Goal: Task Accomplishment & Management: Use online tool/utility

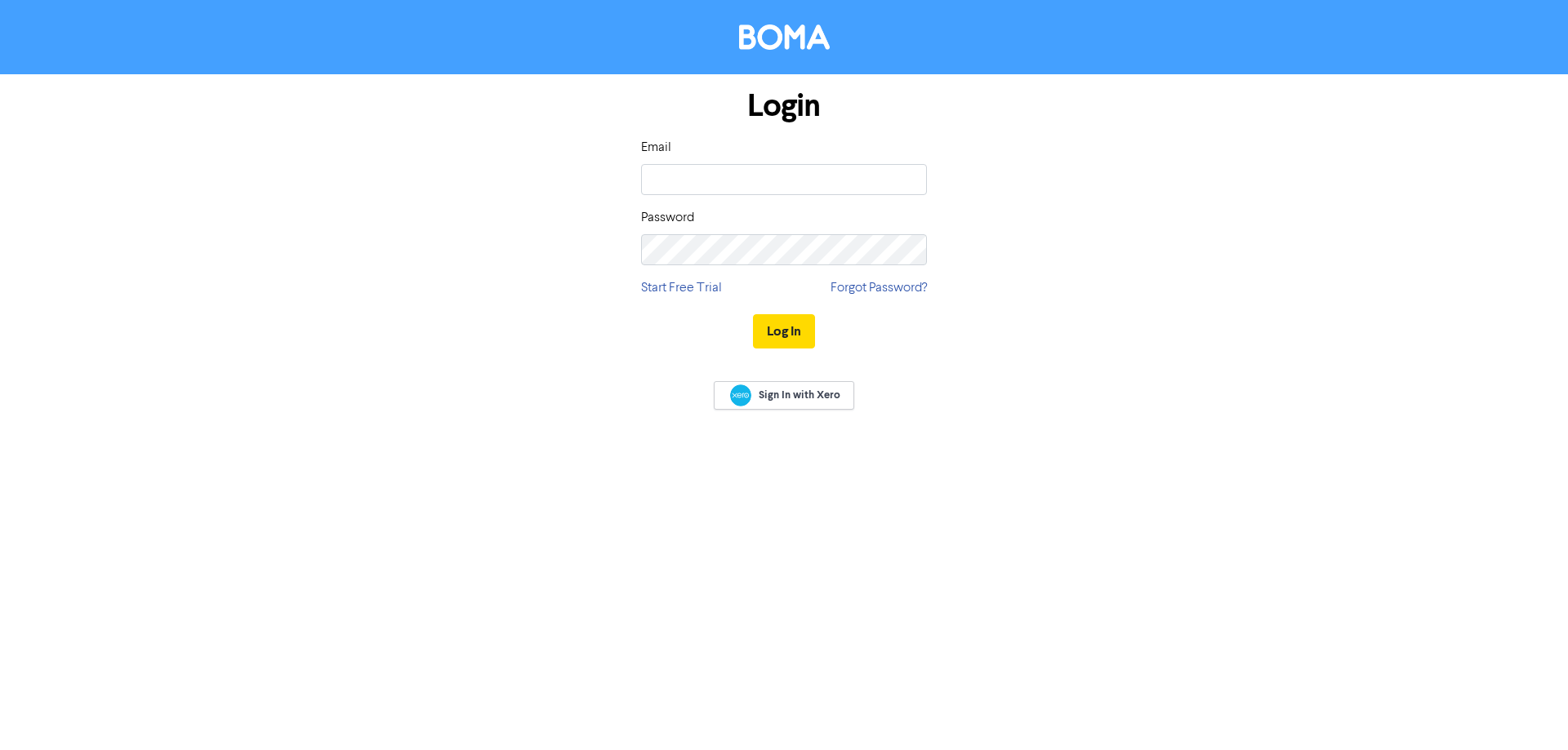
type input "[EMAIL_ADDRESS][DOMAIN_NAME]"
click at [753, 314] on button "Log In" at bounding box center [784, 331] width 62 height 35
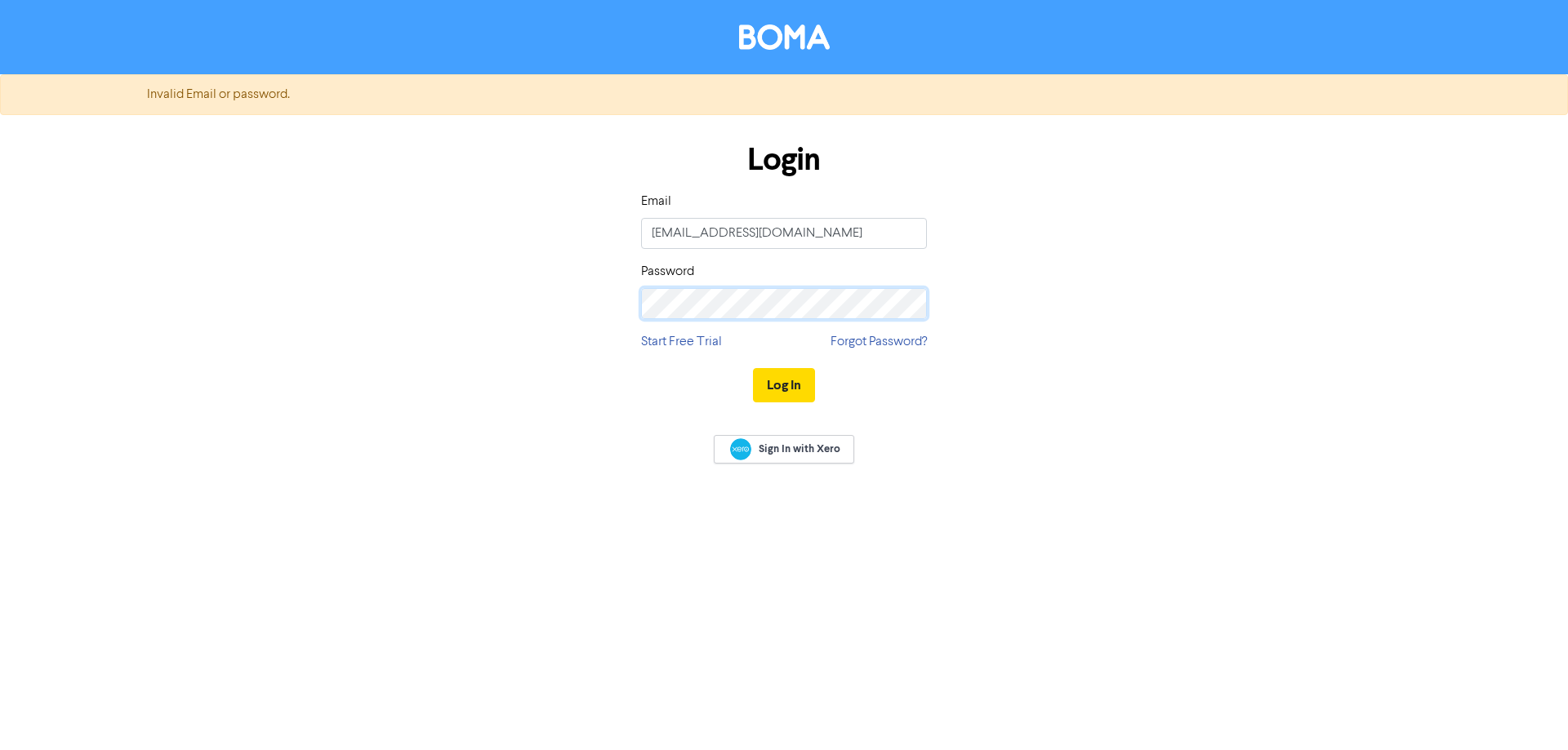
click at [463, 308] on div "Login Email andream@maq.co.nz Password Start Free Trial Forgot Password? Log In" at bounding box center [784, 274] width 931 height 291
click at [753, 369] on button "Log In" at bounding box center [784, 385] width 62 height 35
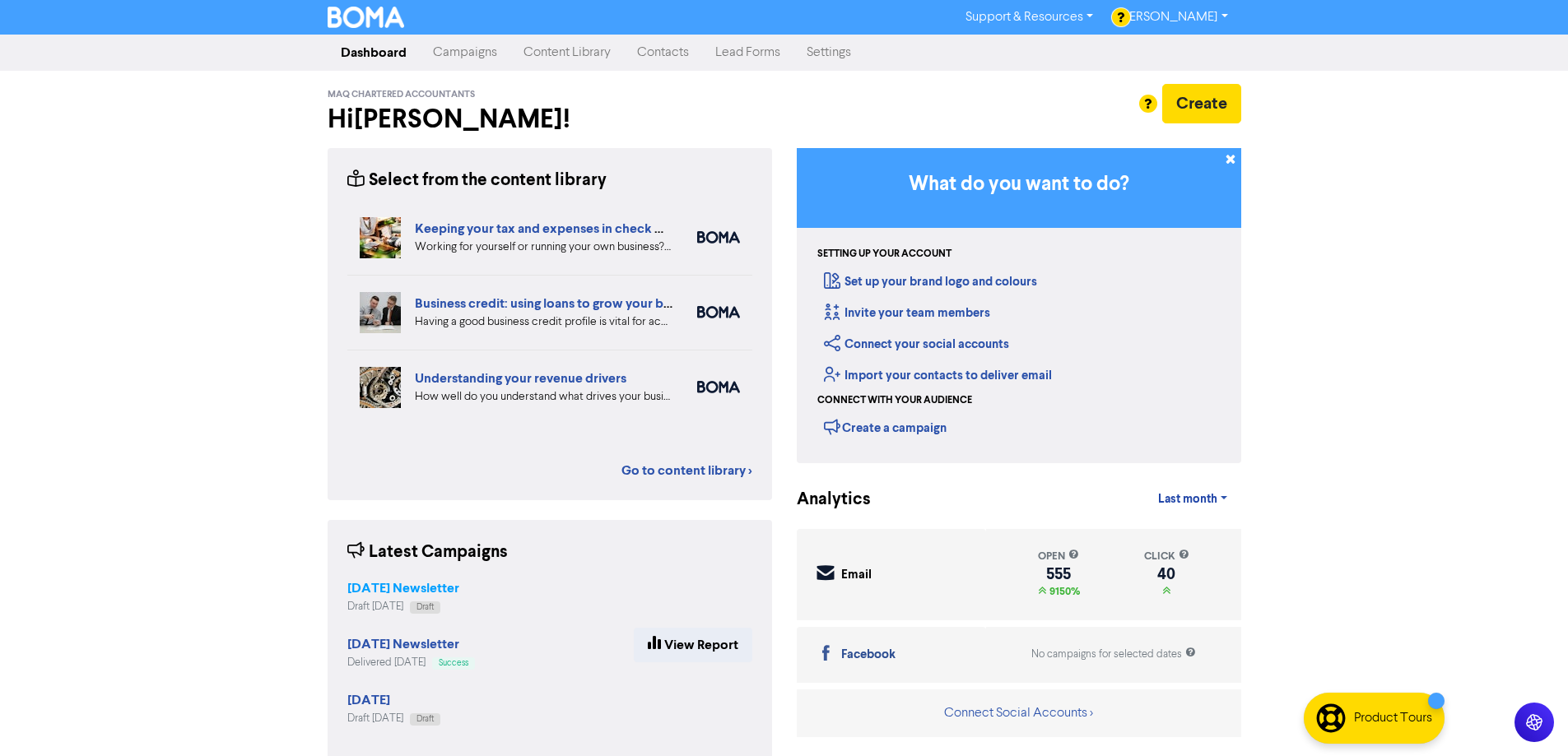
click at [402, 591] on strong "[DATE] Newsletter" at bounding box center [403, 589] width 112 height 17
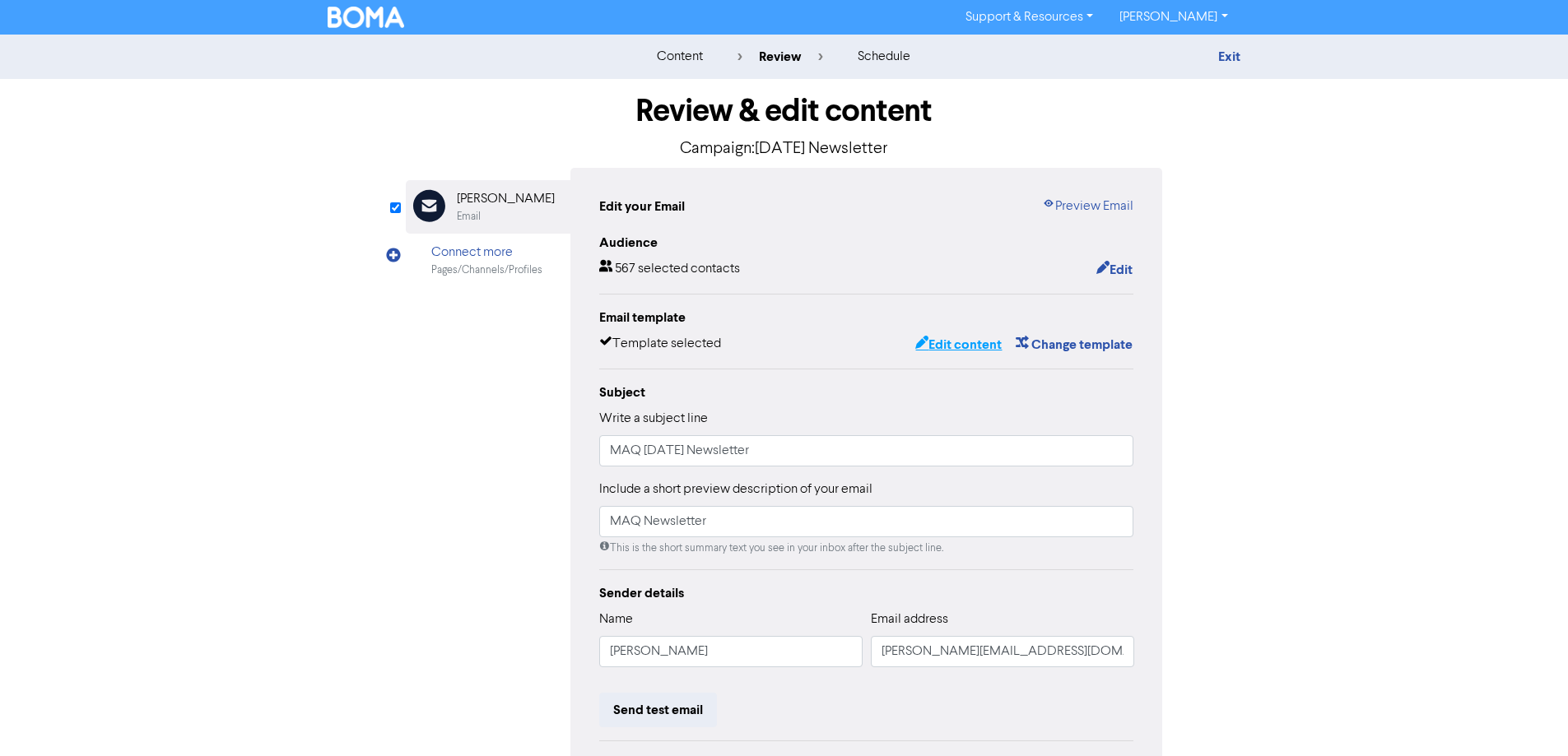
click at [974, 347] on button "Edit content" at bounding box center [958, 345] width 88 height 21
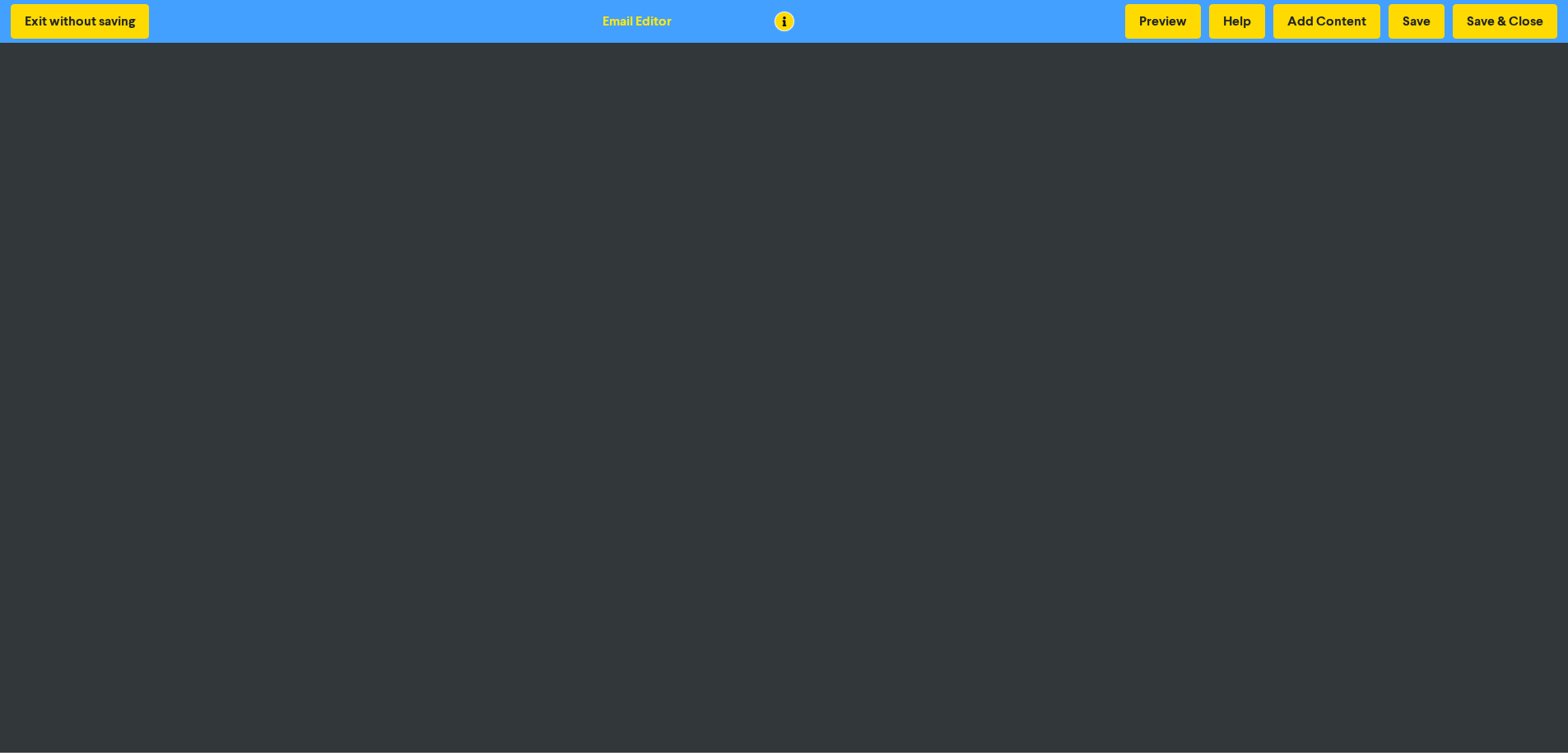
scroll to position [2, 0]
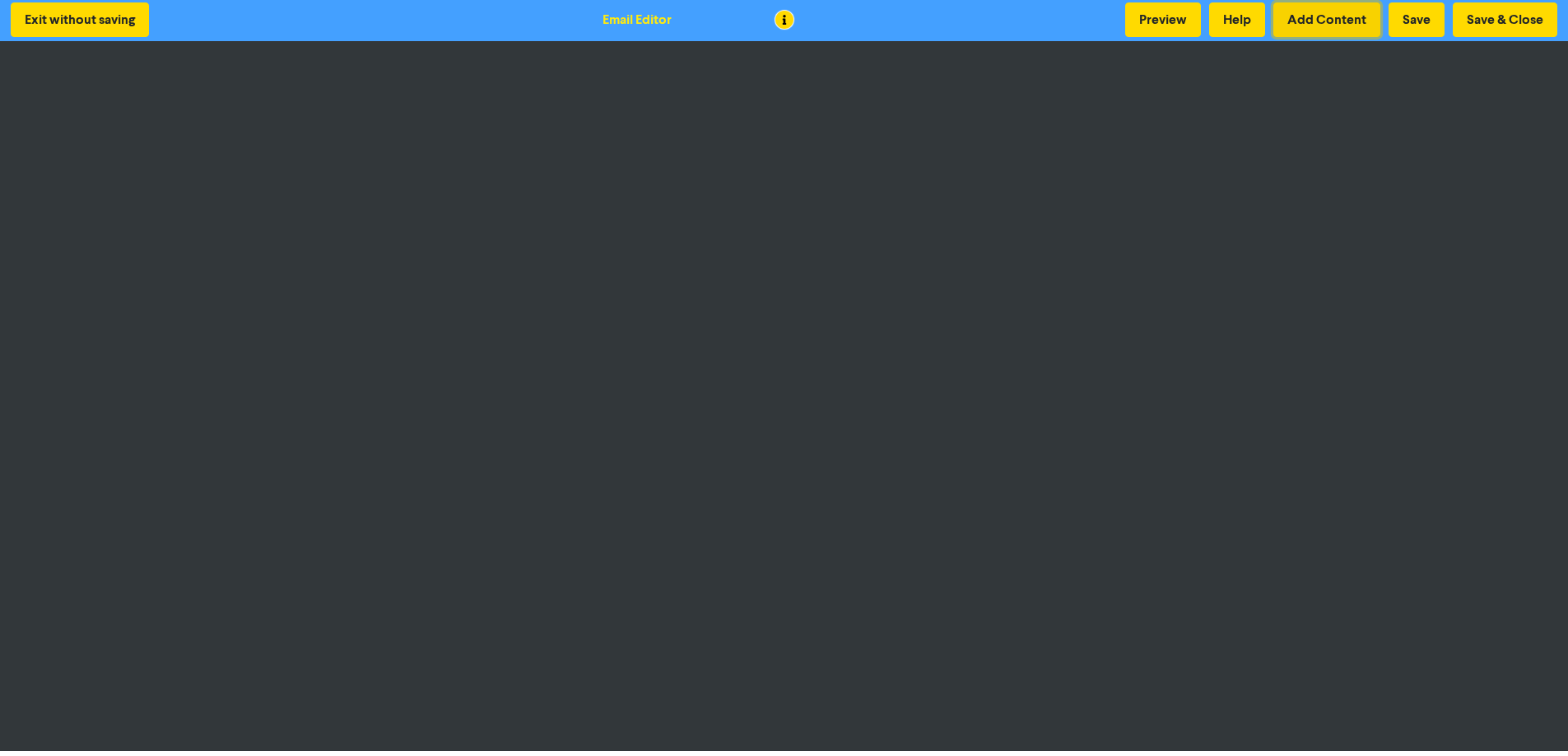
click at [1329, 24] on button "Add Content" at bounding box center [1326, 19] width 107 height 35
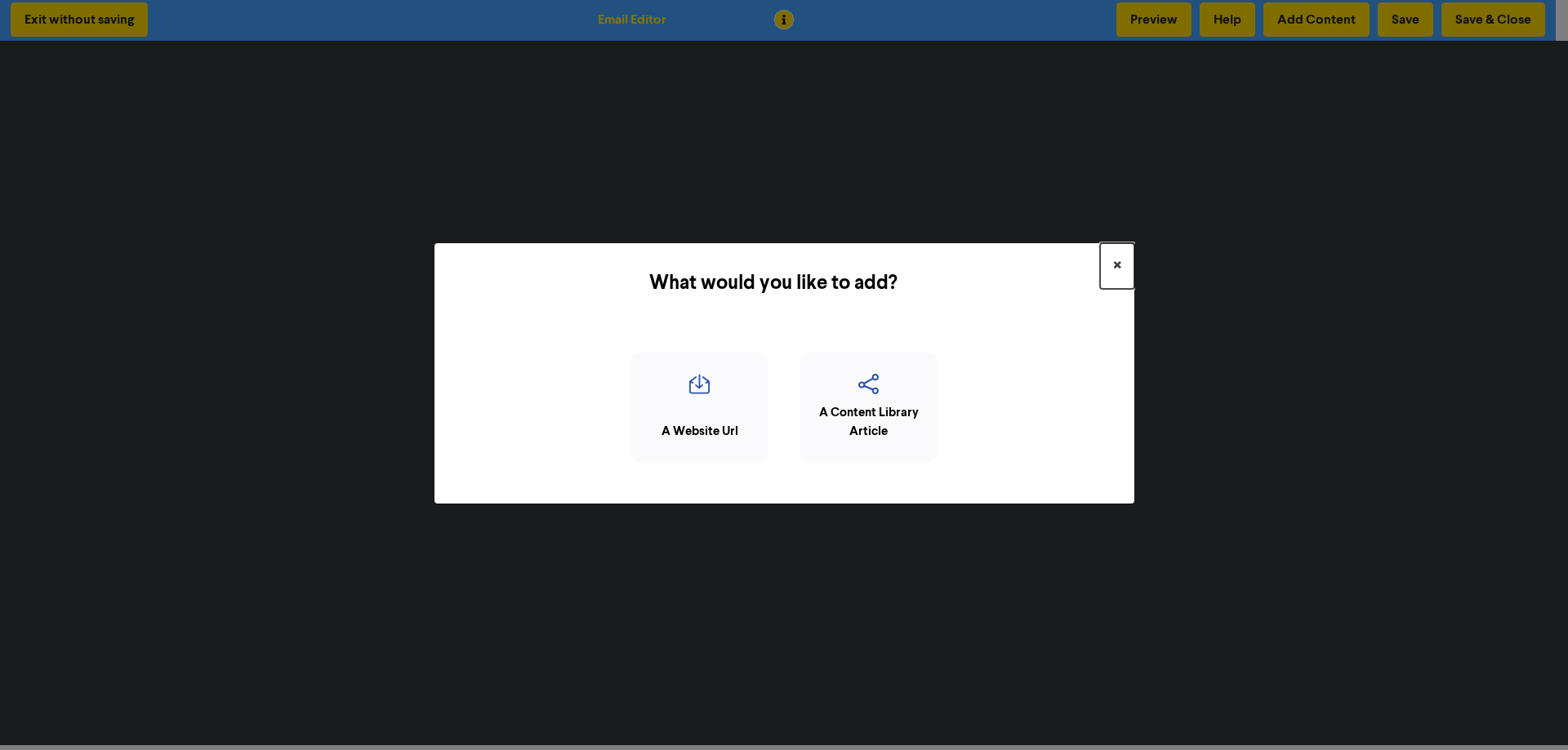
click at [1117, 271] on span "×" at bounding box center [1116, 266] width 8 height 25
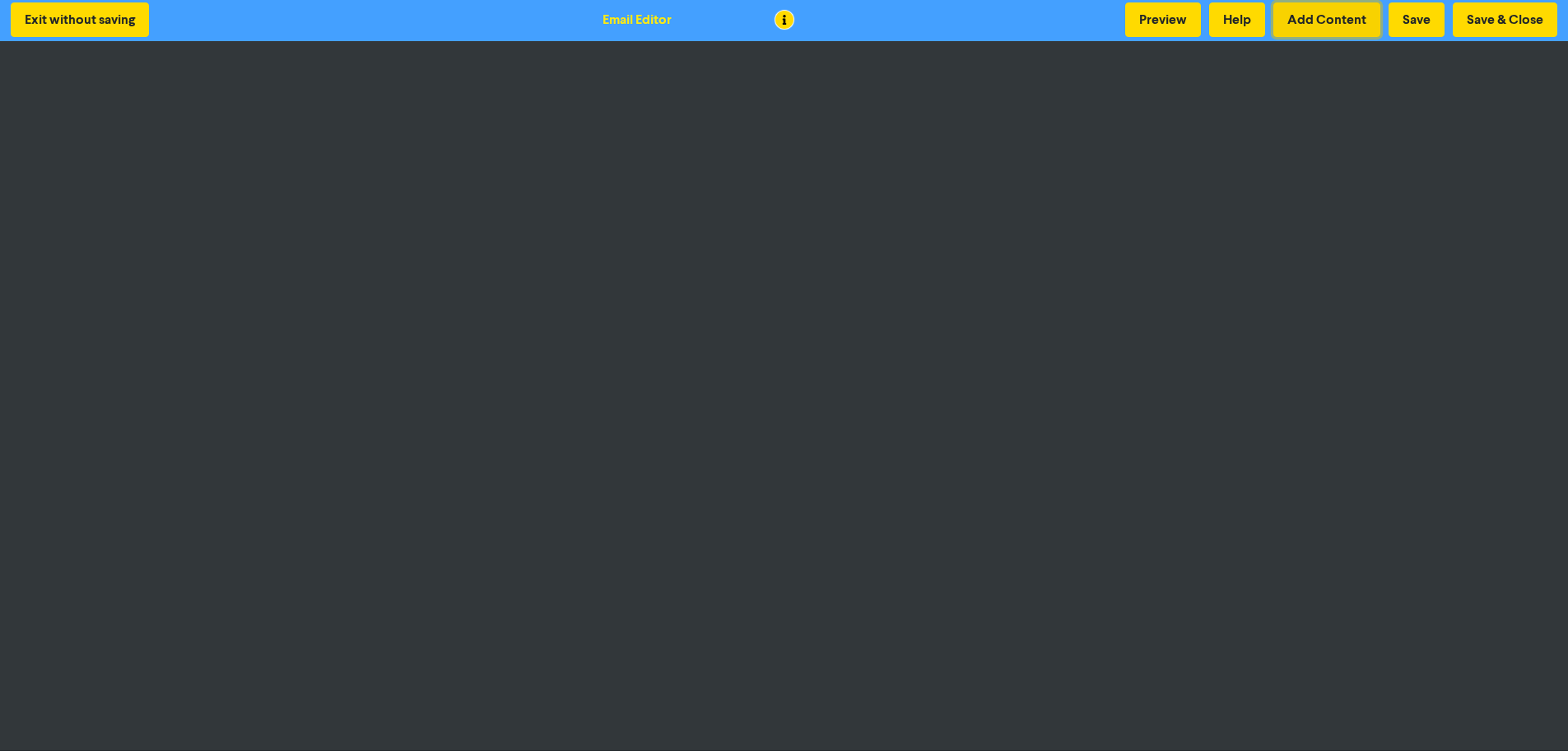
click at [1316, 25] on button "Add Content" at bounding box center [1326, 19] width 107 height 35
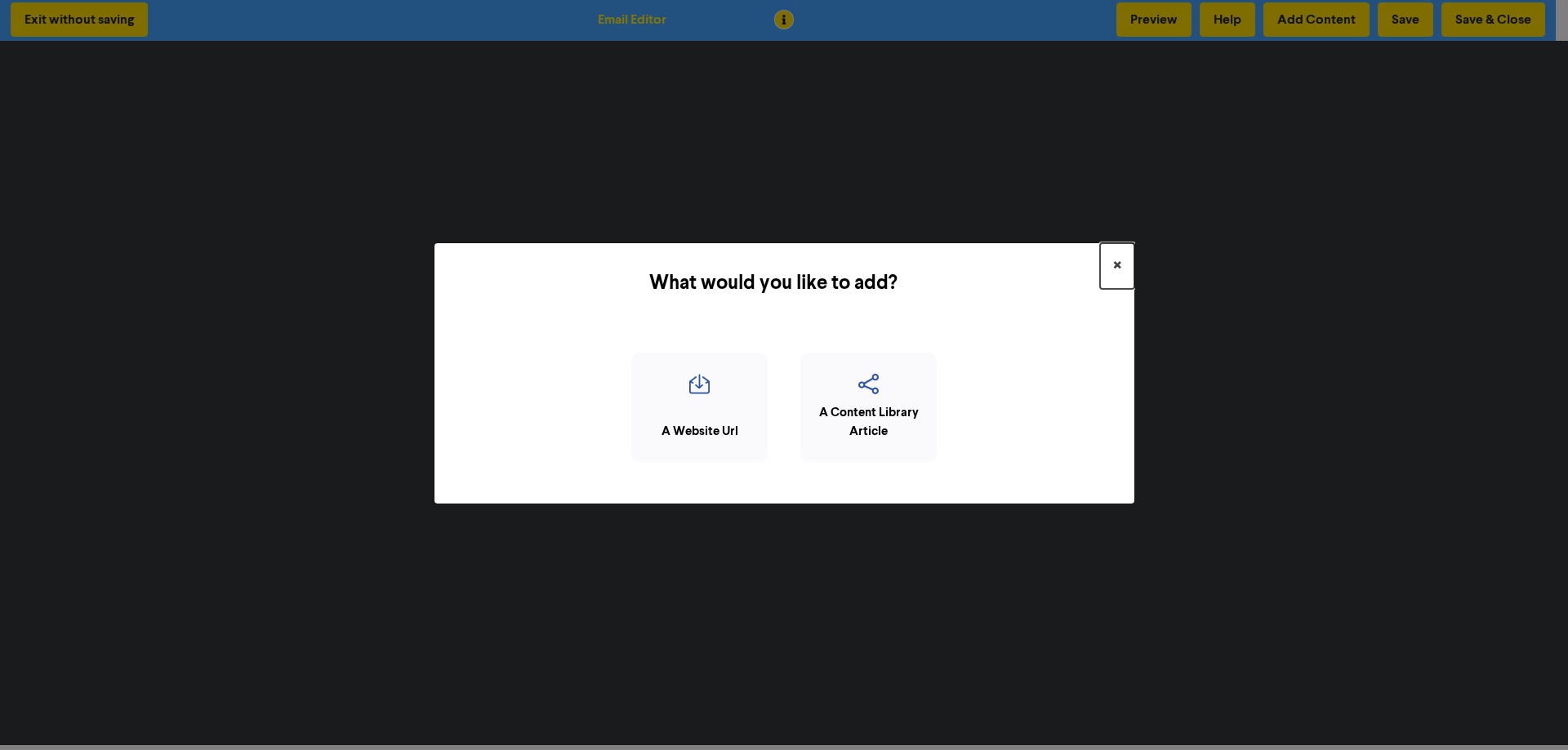
click at [1117, 261] on span "×" at bounding box center [1116, 266] width 8 height 25
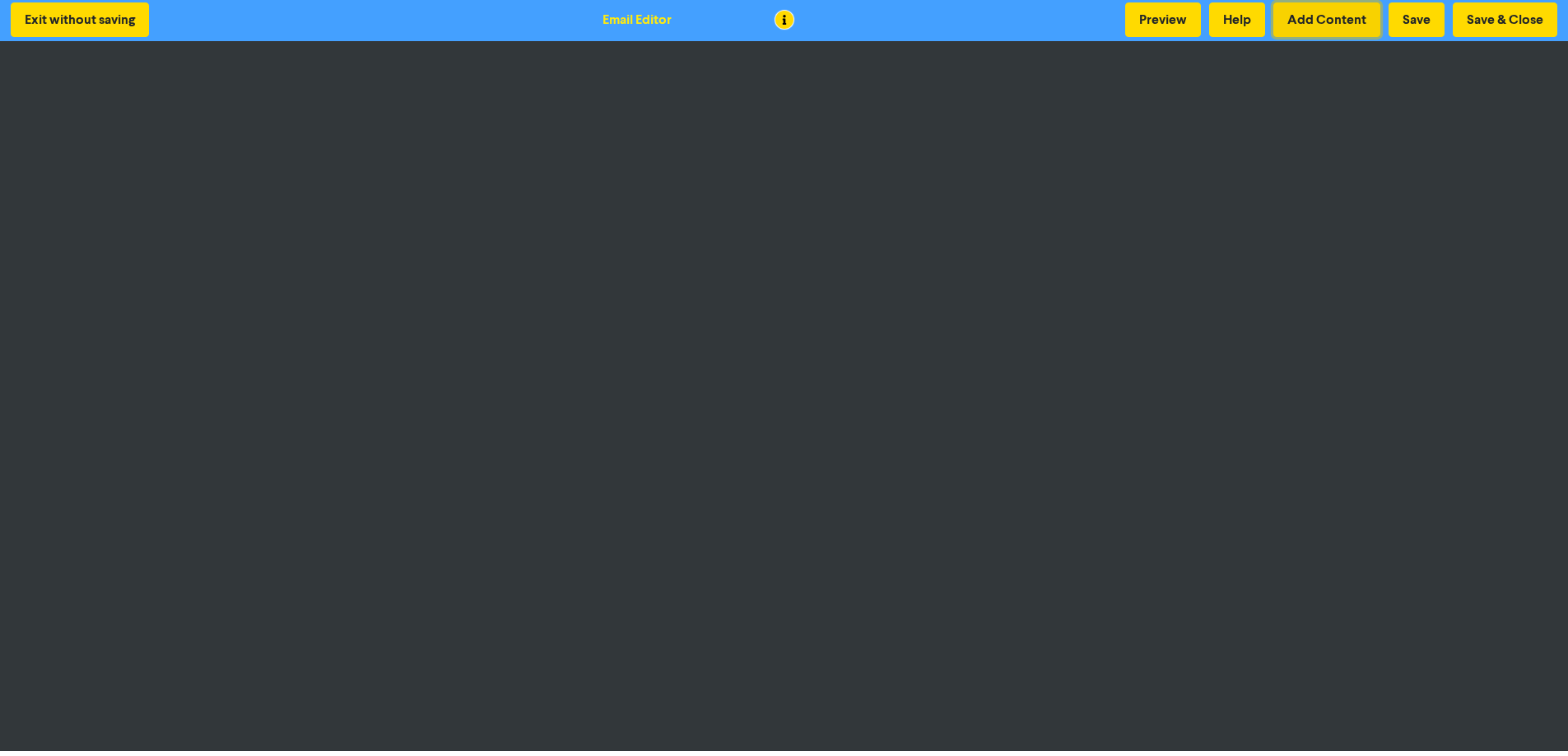
click at [1308, 20] on button "Add Content" at bounding box center [1326, 19] width 107 height 35
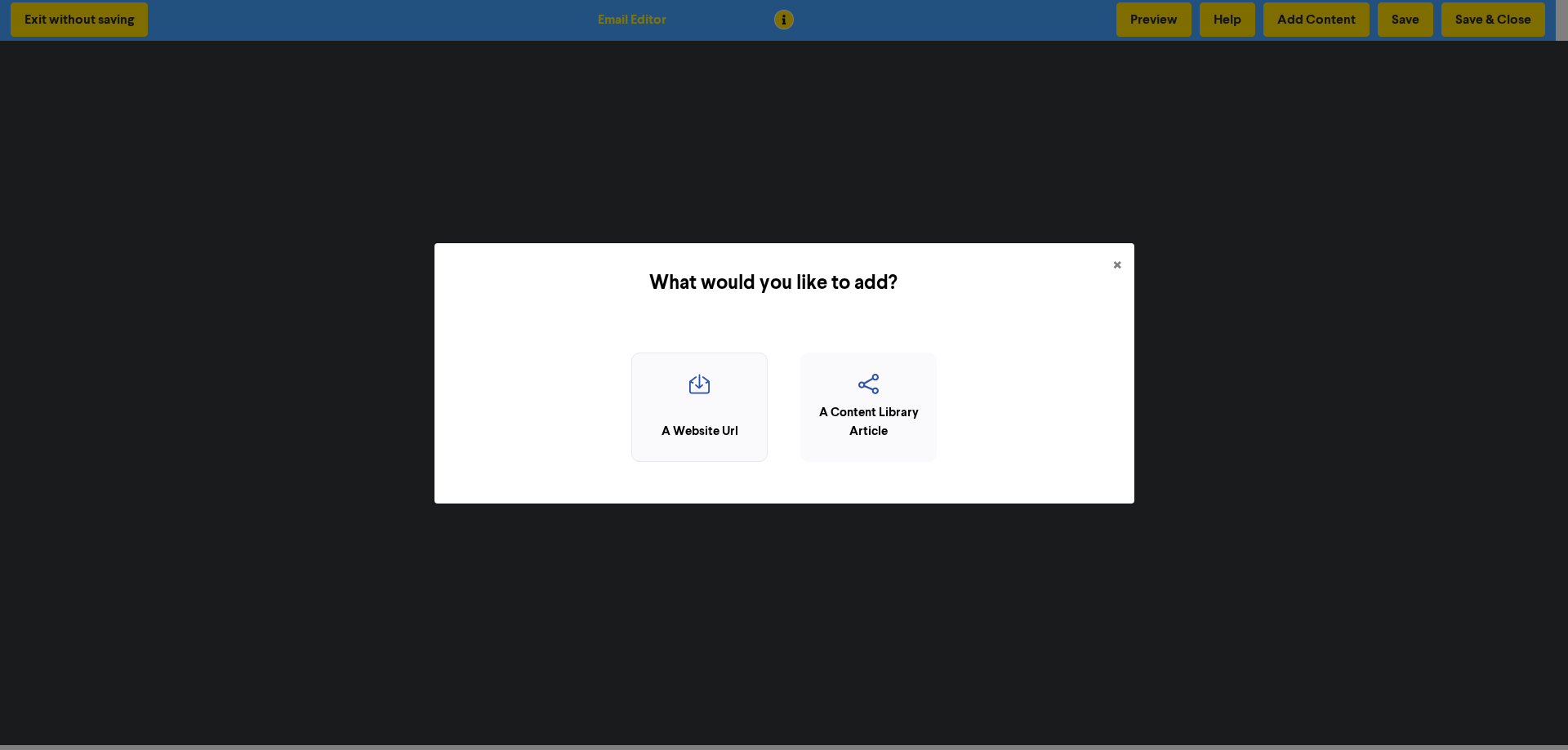
click at [701, 383] on icon "button" at bounding box center [700, 388] width 119 height 31
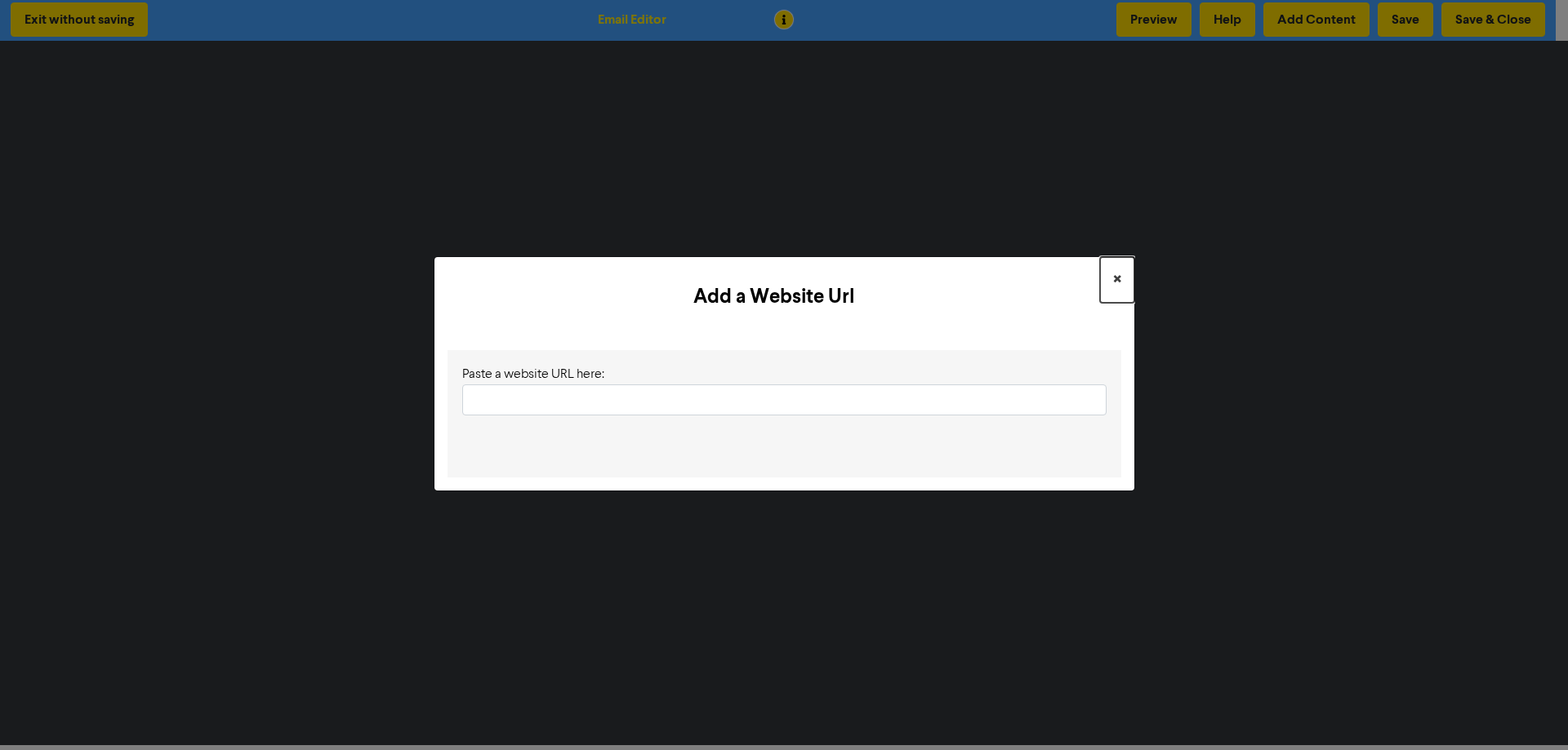
click at [1109, 282] on button "×" at bounding box center [1116, 280] width 35 height 45
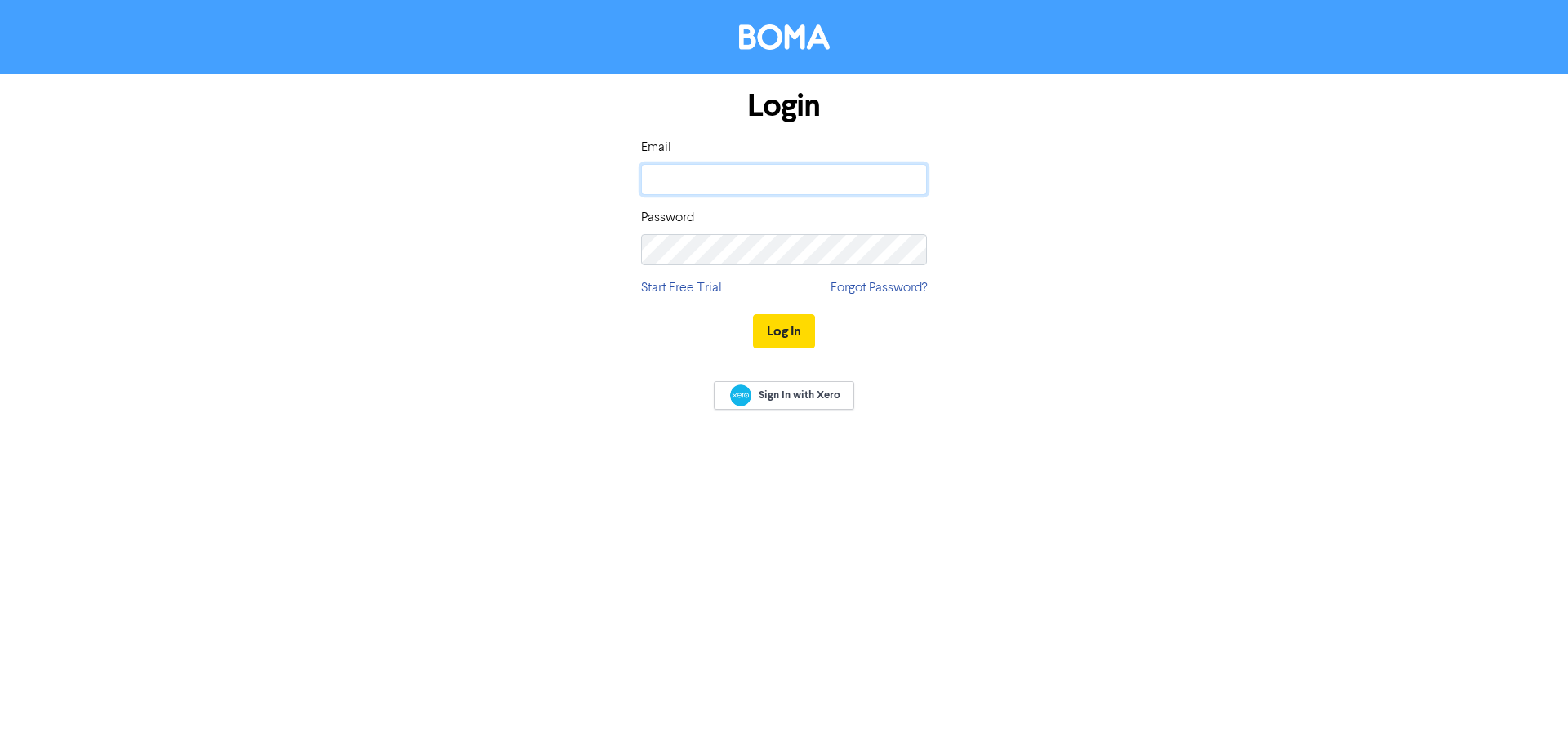
click at [701, 187] on input "email" at bounding box center [784, 179] width 286 height 31
type input "[EMAIL_ADDRESS][DOMAIN_NAME]"
click at [753, 314] on button "Log In" at bounding box center [784, 331] width 62 height 35
